Goal: Check status: Check status

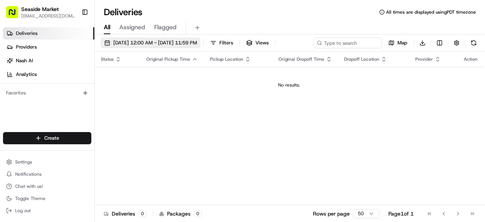
click at [137, 44] on span "[DATE] 12:00 AM - [DATE] 11:59 PM" at bounding box center [155, 42] width 84 height 7
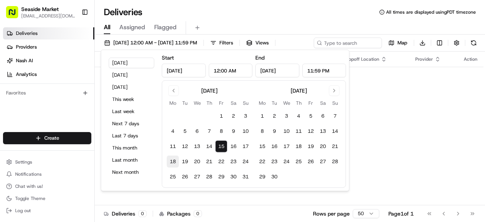
click at [177, 160] on button "18" at bounding box center [173, 161] width 12 height 12
type input "[DATE]"
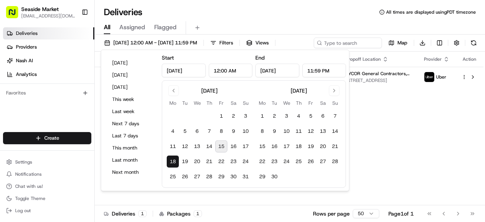
click at [443, 120] on div "Status Original Pickup Time Pickup Location Original Dropoff Time Dropoff Locat…" at bounding box center [289, 129] width 389 height 154
